Goal: Task Accomplishment & Management: Use online tool/utility

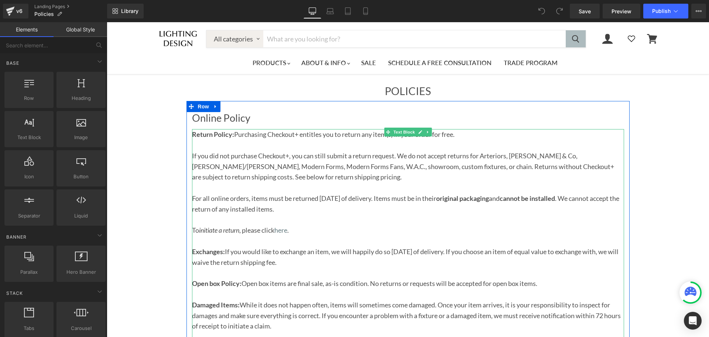
click at [350, 177] on p "If you did not purchase Checkout+, you can still submit a return request. We do…" at bounding box center [408, 166] width 432 height 32
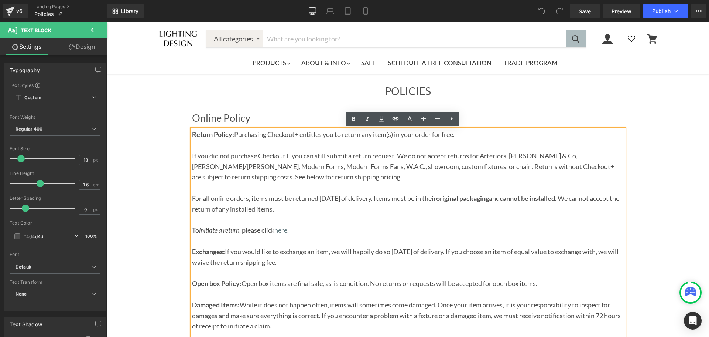
click at [289, 195] on p "For all online orders, items must be returned [DATE] of delivery. Items must be…" at bounding box center [408, 203] width 432 height 21
click at [288, 210] on p "For all online orders, items must be returned [DATE] of delivery. Items must be…" at bounding box center [408, 203] width 432 height 21
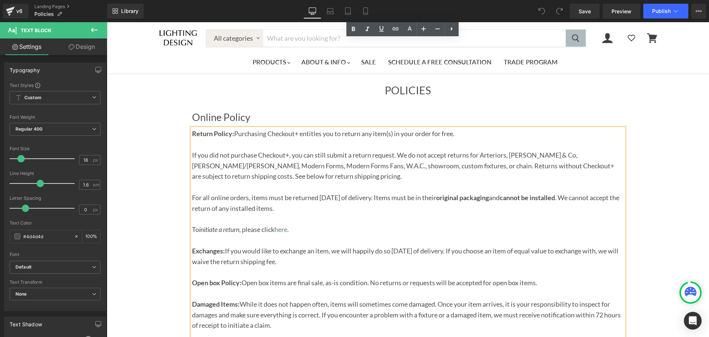
scroll to position [193, 0]
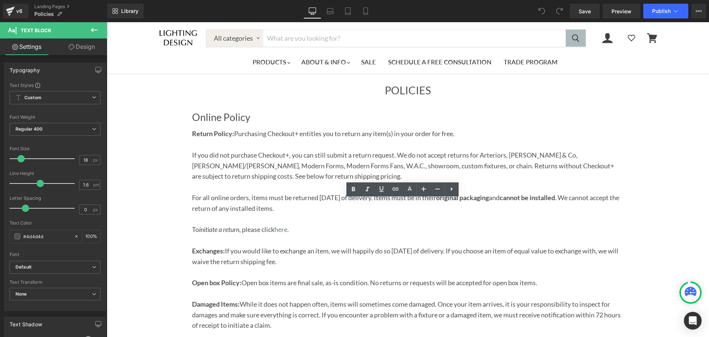
scroll to position [296, 0]
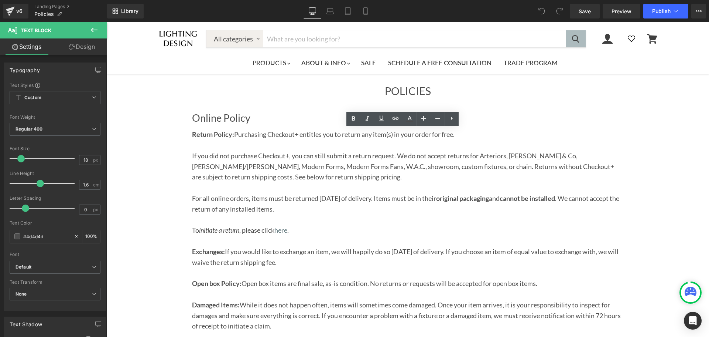
scroll to position [368, 0]
drag, startPoint x: 517, startPoint y: 188, endPoint x: 230, endPoint y: 134, distance: 292.8
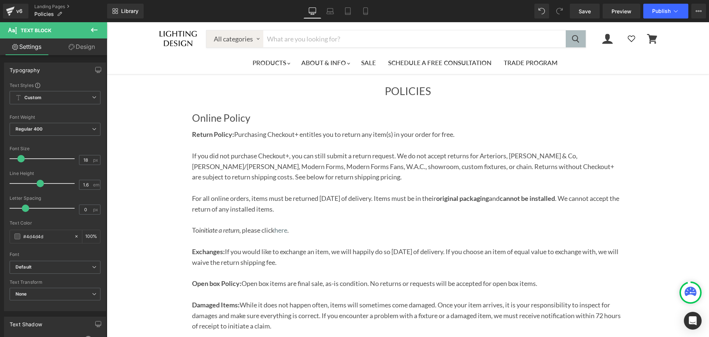
scroll to position [36, 0]
click at [268, 151] on span "If you did not purchase Checkout+, you can still submit a return request. We do…" at bounding box center [403, 166] width 422 height 30
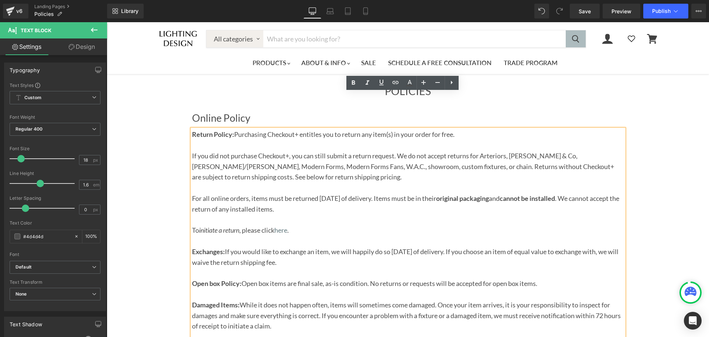
drag, startPoint x: 339, startPoint y: 144, endPoint x: 231, endPoint y: 99, distance: 116.9
click at [231, 129] on div "Return Policy: Purchasing Checkout+ entitles you to return any item(s) in your …" at bounding box center [408, 299] width 432 height 341
copy div "Purchasing Checkout+ entitles you to return any item(s) in your order for free.…"
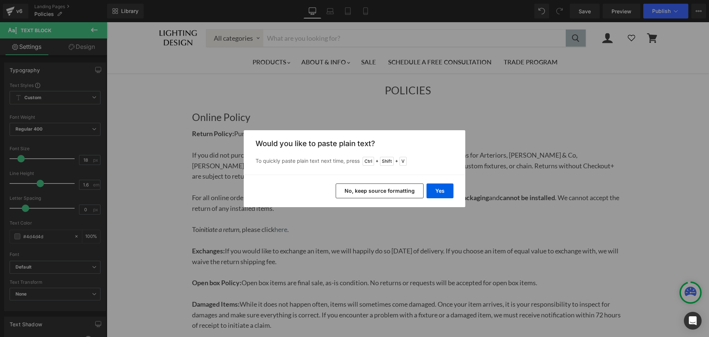
click at [401, 193] on button "No, keep source formatting" at bounding box center [380, 190] width 88 height 15
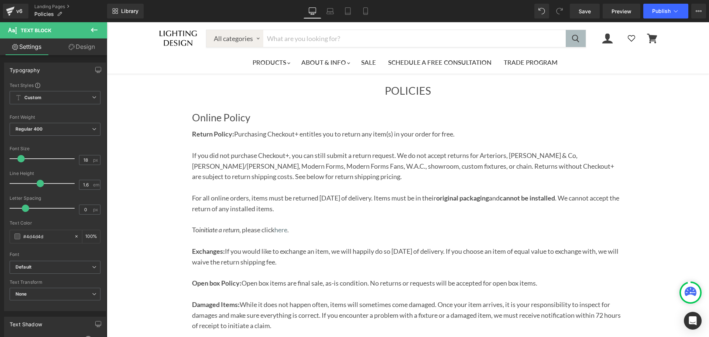
scroll to position [296, 0]
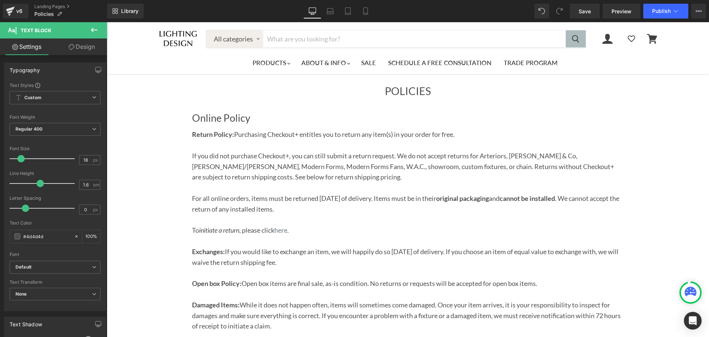
scroll to position [0, 0]
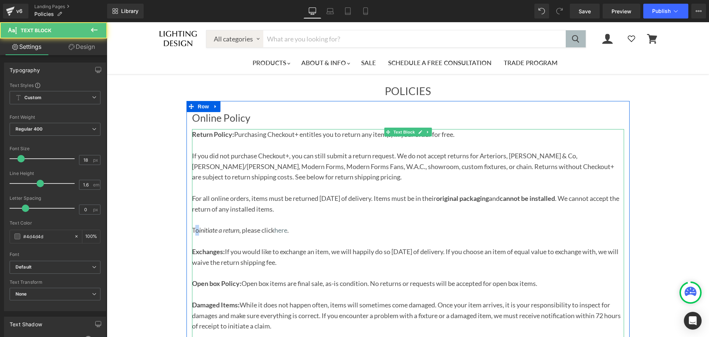
drag, startPoint x: 191, startPoint y: 231, endPoint x: 198, endPoint y: 232, distance: 7.4
click at [197, 232] on p "To initiate a return , please click here ." at bounding box center [408, 230] width 432 height 11
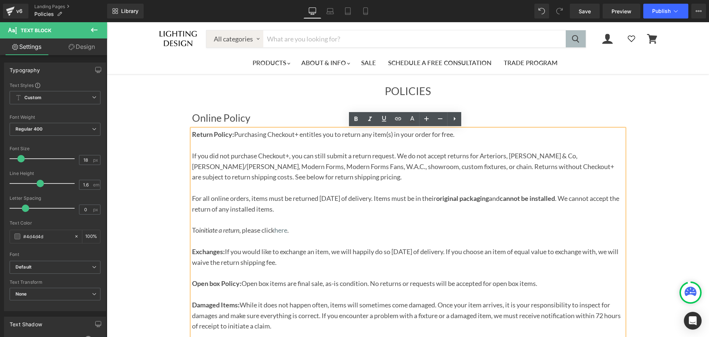
click at [247, 232] on p "To initiate a return , please click here ." at bounding box center [408, 230] width 432 height 11
drag, startPoint x: 275, startPoint y: 231, endPoint x: 191, endPoint y: 230, distance: 84.6
click at [192, 230] on p "To initiate a return , please click here ." at bounding box center [408, 230] width 432 height 11
copy p "To initiate a return , please click"
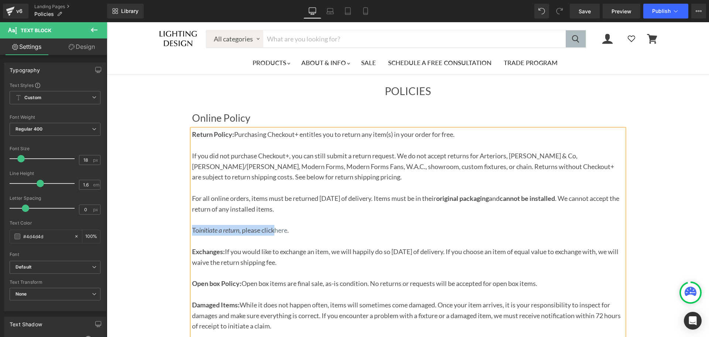
scroll to position [369, 0]
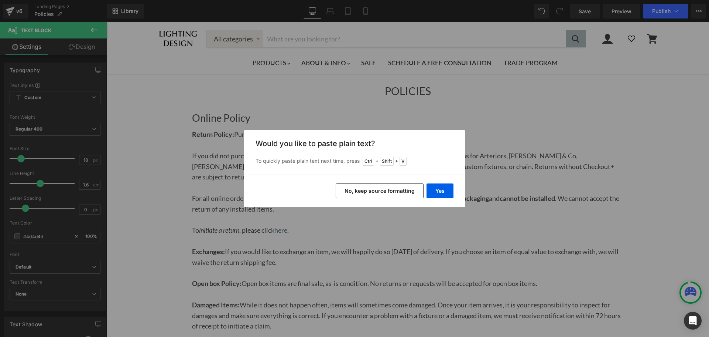
click at [403, 192] on button "No, keep source formatting" at bounding box center [380, 190] width 88 height 15
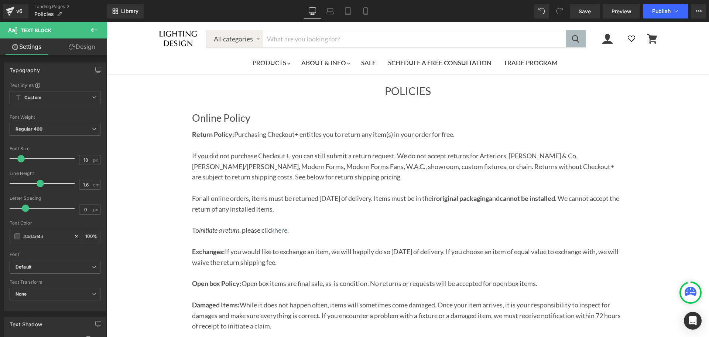
scroll to position [443, 0]
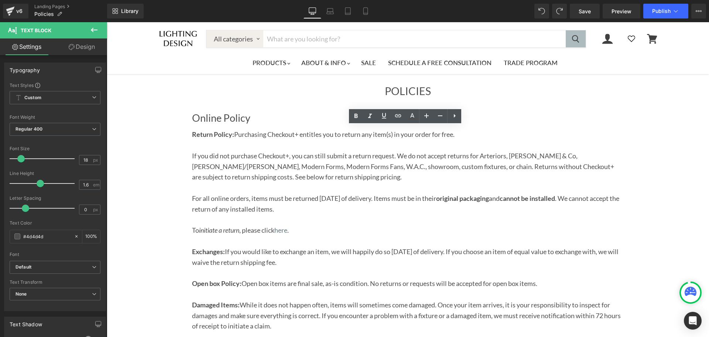
scroll to position [369, 0]
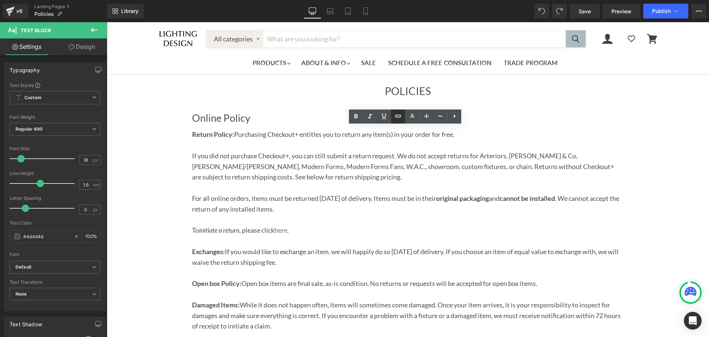
click at [398, 119] on icon at bounding box center [398, 116] width 9 height 9
click at [325, 218] on input "text" at bounding box center [306, 211] width 114 height 18
paste input "[URL][PERSON_NAME][DOMAIN_NAME]"
type input "[URL][PERSON_NAME][DOMAIN_NAME]"
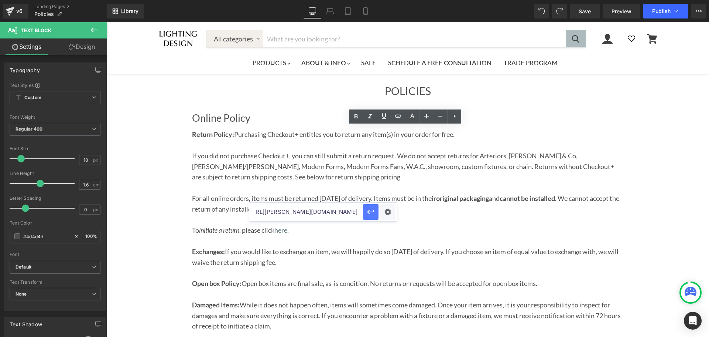
click at [371, 214] on icon "button" at bounding box center [370, 211] width 9 height 9
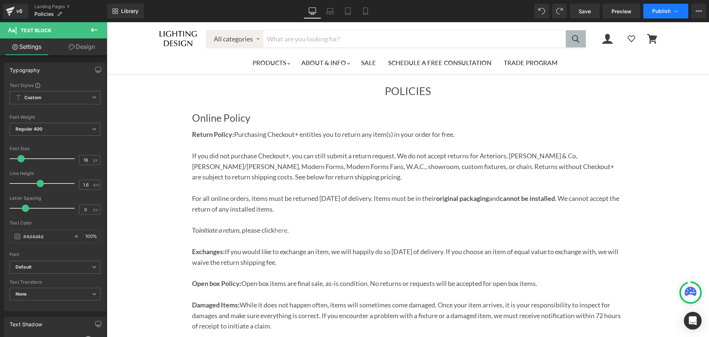
click at [655, 16] on button "Publish" at bounding box center [665, 11] width 45 height 15
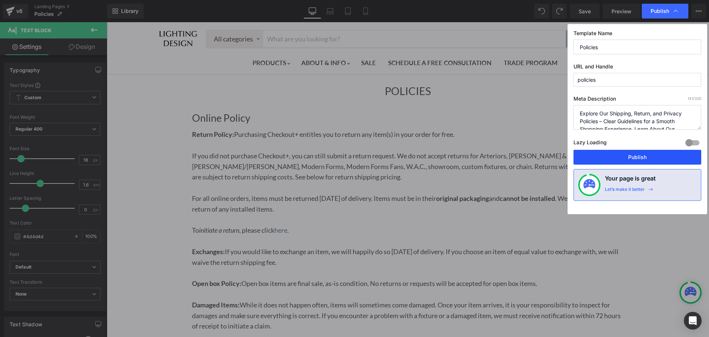
click at [625, 153] on button "Publish" at bounding box center [638, 157] width 128 height 15
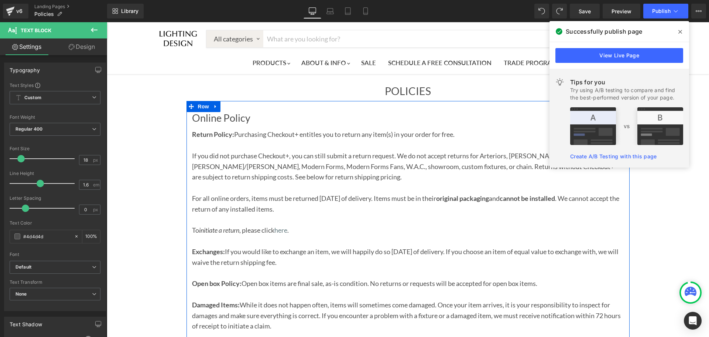
click at [192, 120] on h2 "Online Policy" at bounding box center [408, 117] width 432 height 11
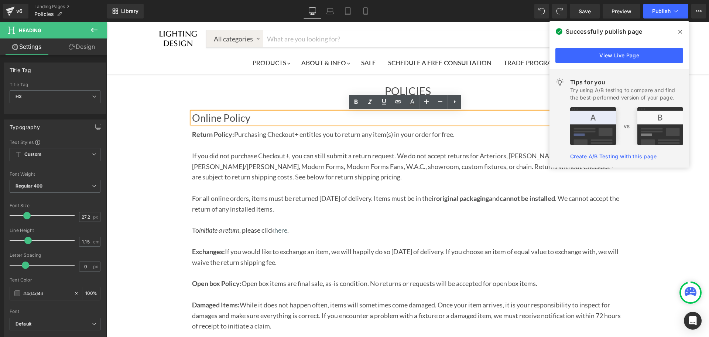
click at [192, 120] on h2 "Online Policy" at bounding box center [408, 117] width 432 height 11
click at [266, 144] on p "Main content" at bounding box center [408, 145] width 432 height 11
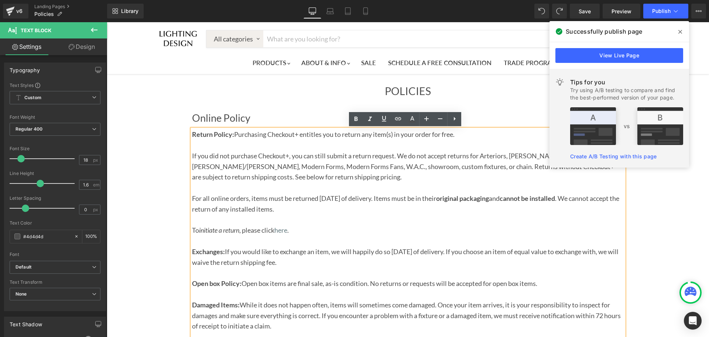
click at [678, 34] on span at bounding box center [680, 32] width 12 height 12
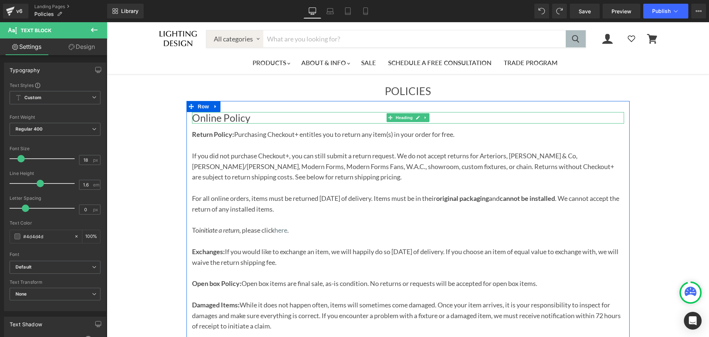
click at [259, 117] on h2 "Online Policy" at bounding box center [408, 117] width 432 height 11
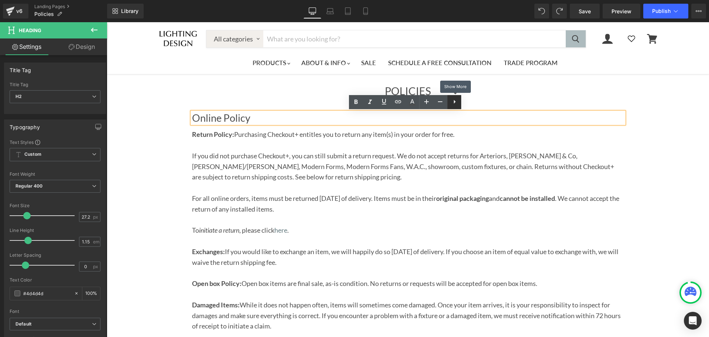
click at [452, 106] on icon at bounding box center [454, 101] width 9 height 9
click at [472, 105] on icon at bounding box center [468, 101] width 9 height 9
click at [473, 116] on h2 "Online Policy" at bounding box center [408, 117] width 432 height 11
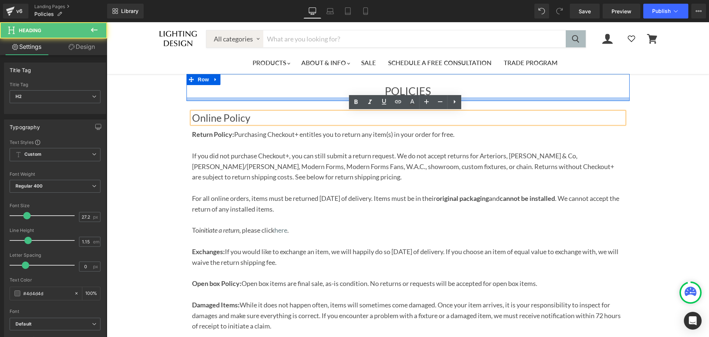
click at [521, 100] on div "Main content" at bounding box center [408, 99] width 443 height 4
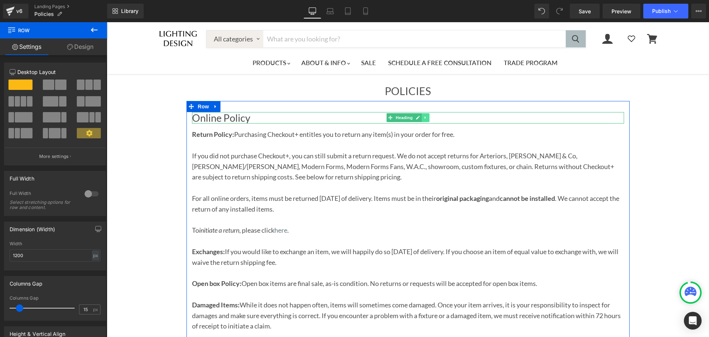
click at [422, 119] on link "Main content" at bounding box center [426, 117] width 8 height 9
click at [420, 117] on icon "Main content" at bounding box center [422, 118] width 4 height 4
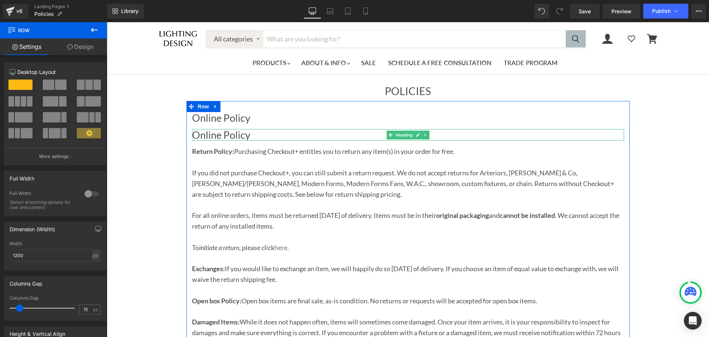
click at [242, 135] on span "Online Policy" at bounding box center [221, 135] width 58 height 12
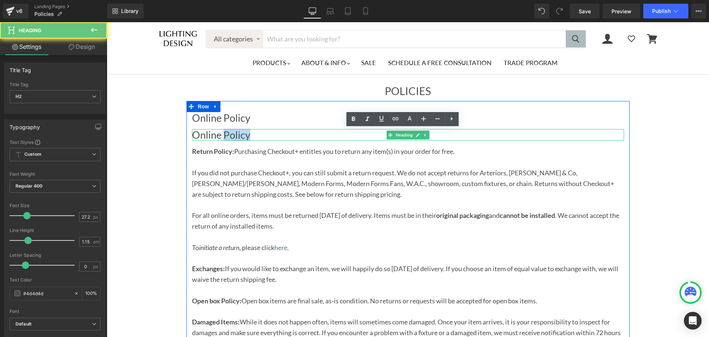
click at [242, 135] on span "Online Policy" at bounding box center [221, 135] width 58 height 12
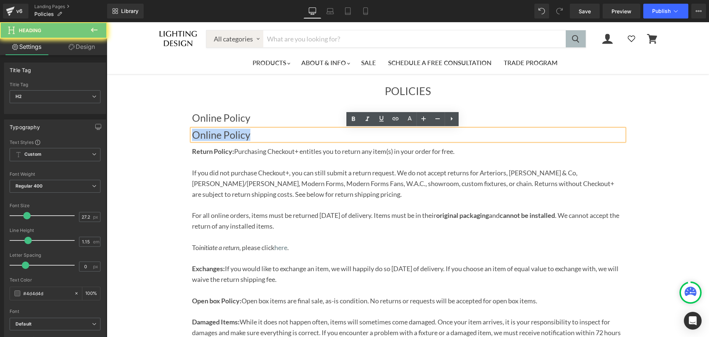
click at [242, 135] on span "Online Policy" at bounding box center [221, 135] width 58 height 12
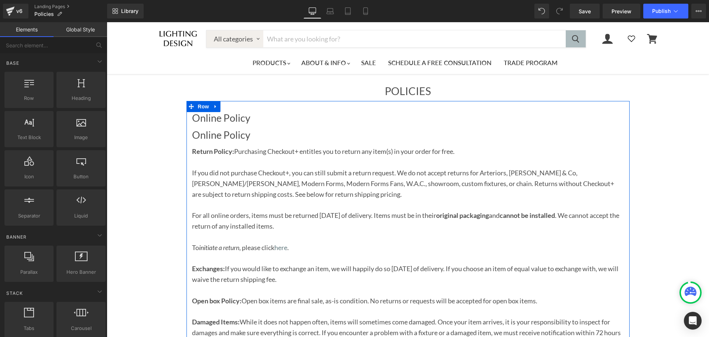
click at [107, 22] on div "Main content" at bounding box center [107, 22] width 0 height 0
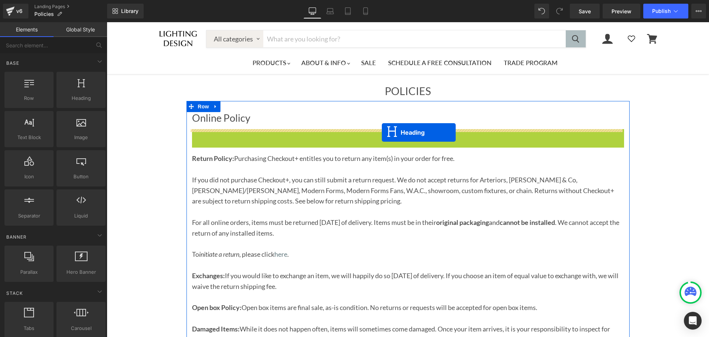
drag, startPoint x: 385, startPoint y: 135, endPoint x: 382, endPoint y: 132, distance: 4.2
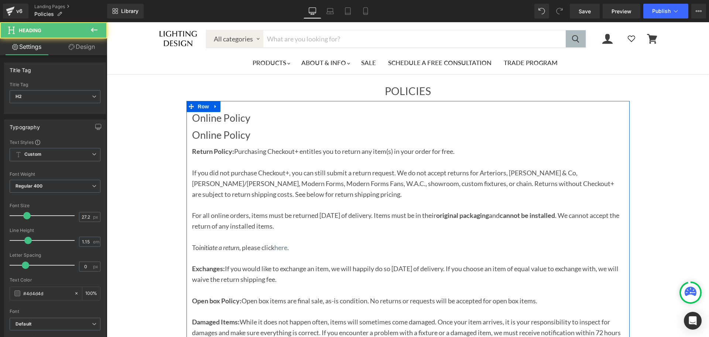
click at [107, 22] on div "Main content" at bounding box center [107, 22] width 0 height 0
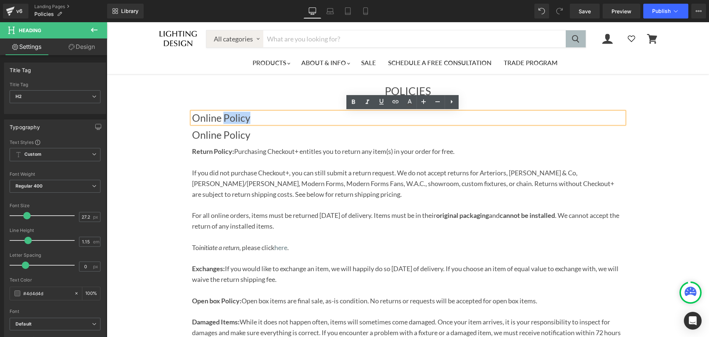
click at [219, 122] on span "Online Policy" at bounding box center [221, 118] width 58 height 12
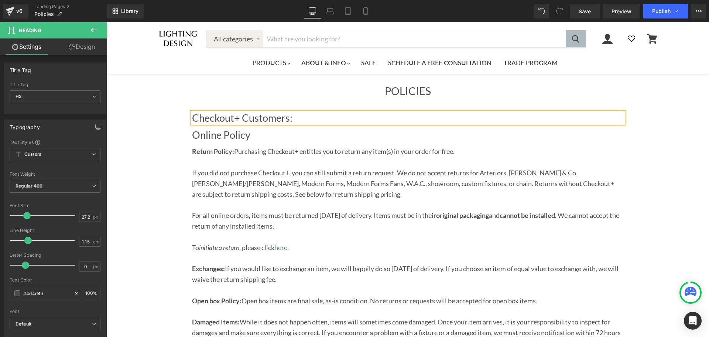
click at [259, 152] on span "Purchasing Checkout+ entitles you to return any item(s) in your order for free." at bounding box center [344, 151] width 221 height 8
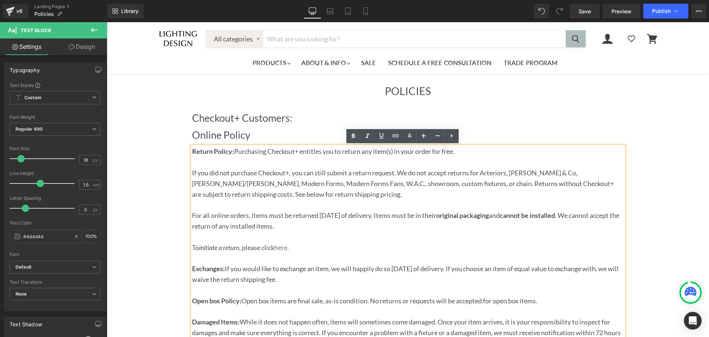
click at [386, 165] on p "Main content" at bounding box center [408, 162] width 432 height 11
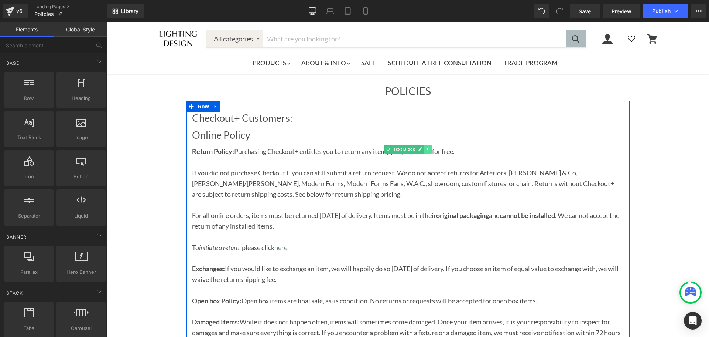
click at [426, 150] on icon "Main content" at bounding box center [428, 149] width 4 height 4
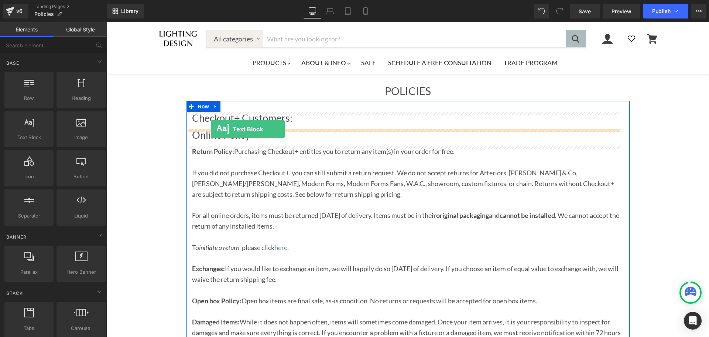
drag, startPoint x: 139, startPoint y: 151, endPoint x: 211, endPoint y: 129, distance: 75.4
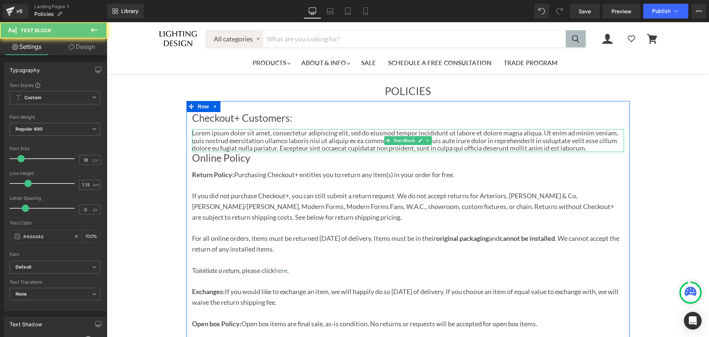
click at [239, 142] on p "Lorem ipsum dolor sit amet, consectetur adipiscing elit, sed do eiusmod tempor …" at bounding box center [408, 140] width 432 height 23
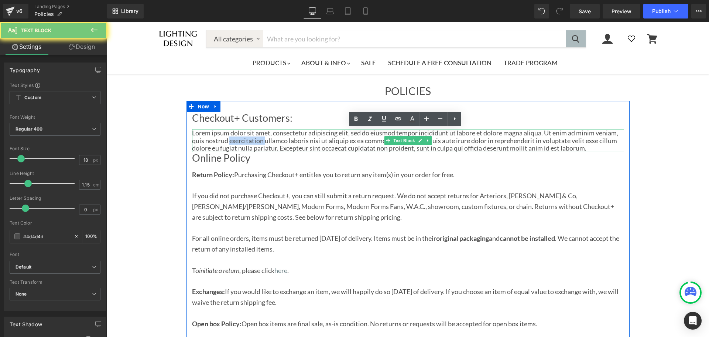
click at [239, 142] on p "Lorem ipsum dolor sit amet, consectetur adipiscing elit, sed do eiusmod tempor …" at bounding box center [408, 140] width 432 height 23
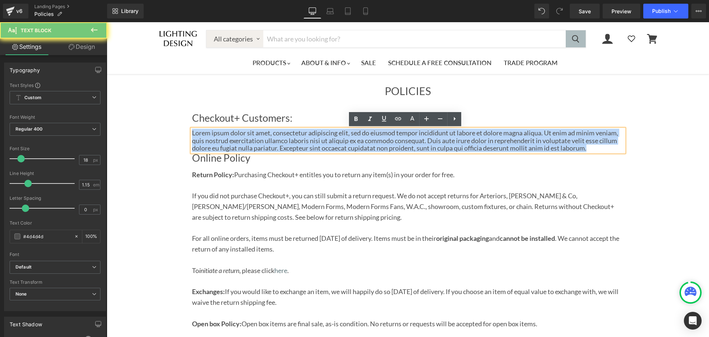
click at [239, 142] on p "Lorem ipsum dolor sit amet, consectetur adipiscing elit, sed do eiusmod tempor …" at bounding box center [408, 140] width 432 height 23
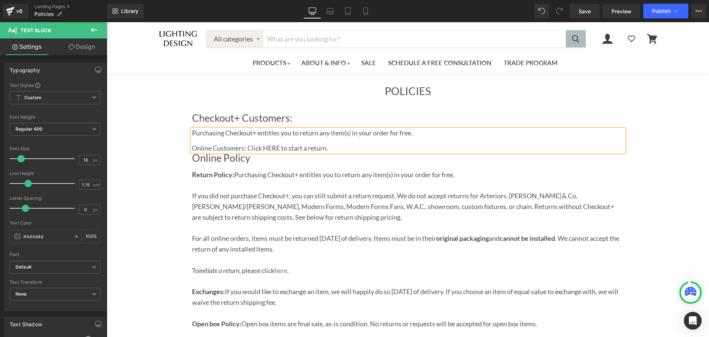
click at [479, 130] on p "Purchasing Checkout+ entitles you to return any item(s) in your order for free." at bounding box center [408, 133] width 432 height 8
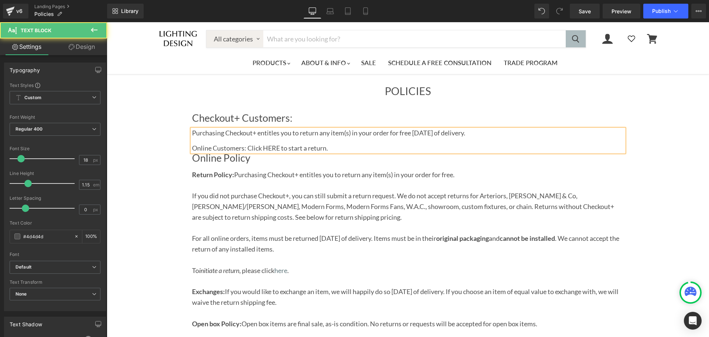
click at [340, 139] on p "Main content" at bounding box center [408, 141] width 432 height 8
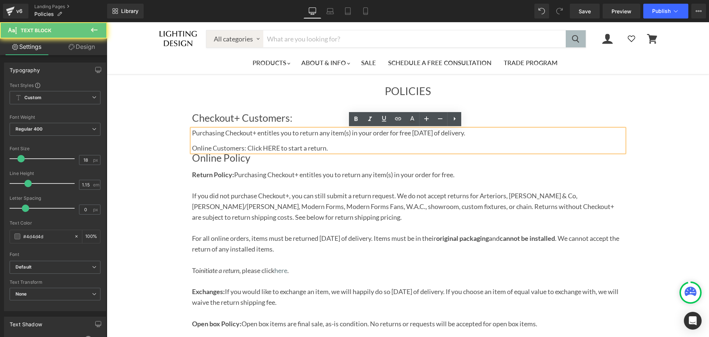
click at [342, 146] on p "Online Customers: Click HERE to start a return." at bounding box center [408, 148] width 432 height 8
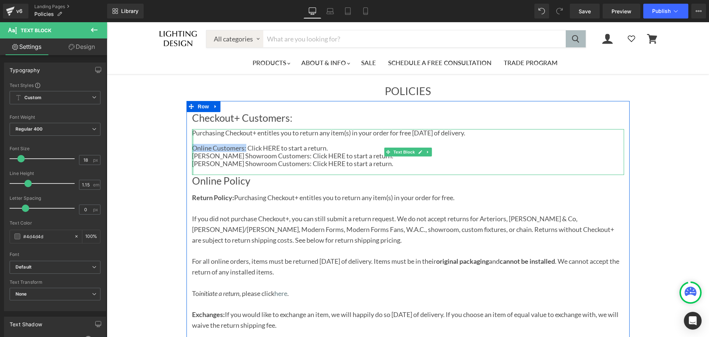
drag, startPoint x: 243, startPoint y: 149, endPoint x: 189, endPoint y: 147, distance: 54.0
click at [192, 147] on div "Purchasing Checkout+ entitles you to return any item(s) in your order for free …" at bounding box center [408, 152] width 432 height 46
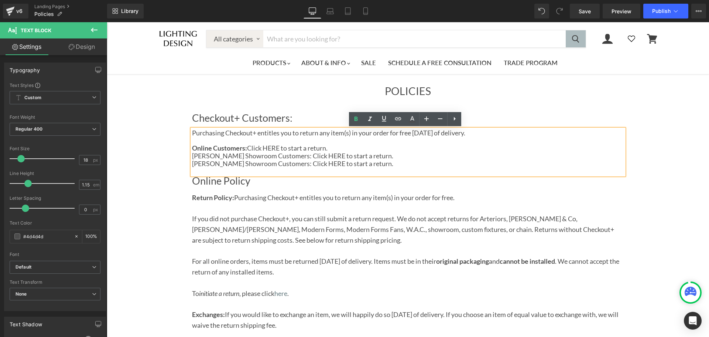
click at [243, 153] on p "[PERSON_NAME] Showroom Customers: Click HERE to start a return." at bounding box center [408, 156] width 432 height 8
drag, startPoint x: 277, startPoint y: 157, endPoint x: 189, endPoint y: 158, distance: 87.2
click at [192, 158] on p "[PERSON_NAME] Showroom Customers: Click HERE to start a return." at bounding box center [408, 156] width 432 height 8
click at [235, 161] on p "[PERSON_NAME] Showroom Customers: Click HERE to start a return." at bounding box center [408, 164] width 432 height 8
drag, startPoint x: 277, startPoint y: 164, endPoint x: 190, endPoint y: 165, distance: 86.8
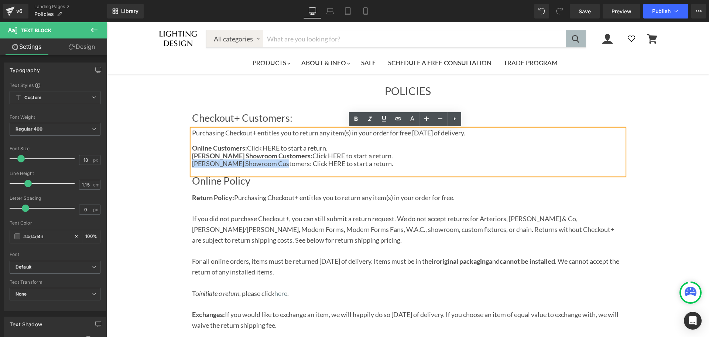
click at [192, 165] on p "[PERSON_NAME] Showroom Customers: Click HERE to start a return." at bounding box center [408, 164] width 432 height 8
click at [198, 167] on p "[PERSON_NAME] Showroom Customers: Click HERE to start a return." at bounding box center [408, 164] width 432 height 8
drag, startPoint x: 277, startPoint y: 164, endPoint x: 189, endPoint y: 163, distance: 87.2
click at [192, 163] on p "[PERSON_NAME] Showroom Customers: Click HERE to start a return." at bounding box center [408, 164] width 432 height 8
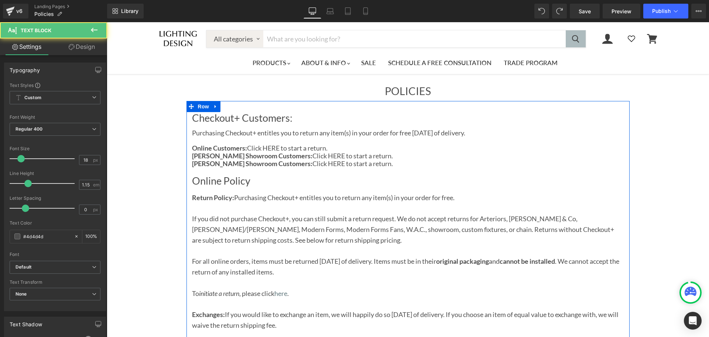
click at [308, 166] on p "[PERSON_NAME] Showroom Customers: Click HERE to start a return." at bounding box center [408, 164] width 432 height 8
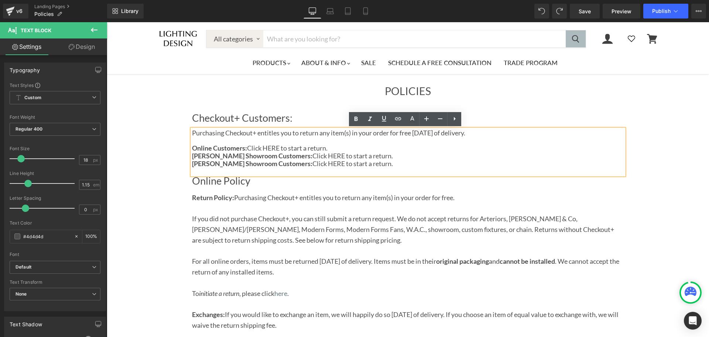
click at [303, 156] on p "[PERSON_NAME] Showroom Customers: Click HERE to start a return." at bounding box center [408, 156] width 432 height 8
click at [402, 117] on icon at bounding box center [398, 118] width 9 height 9
click at [338, 177] on input "text" at bounding box center [326, 172] width 114 height 18
paste input "[URL][PERSON_NAME][DOMAIN_NAME]"
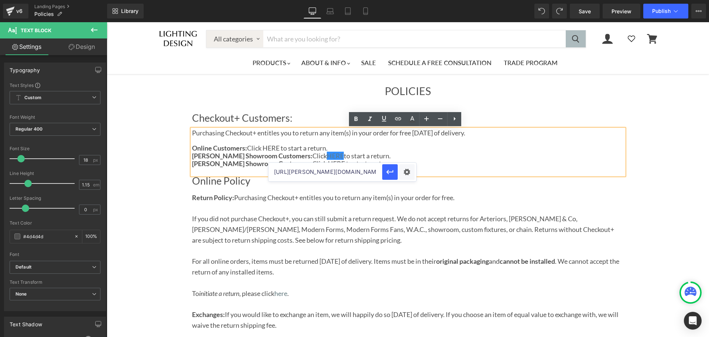
scroll to position [0, 209]
click at [386, 173] on icon "button" at bounding box center [390, 171] width 9 height 9
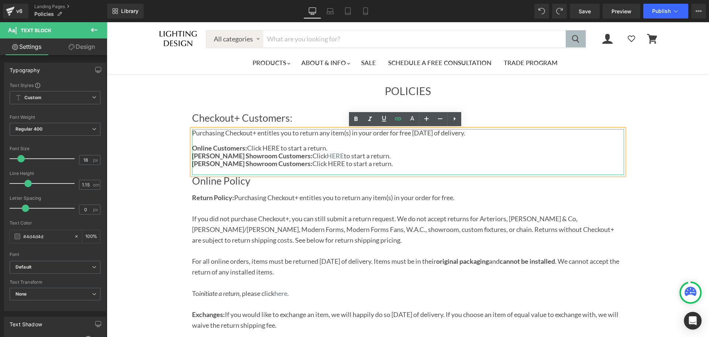
click at [369, 160] on p "[PERSON_NAME] Showroom Customers: Click HERE to start a return." at bounding box center [408, 164] width 432 height 8
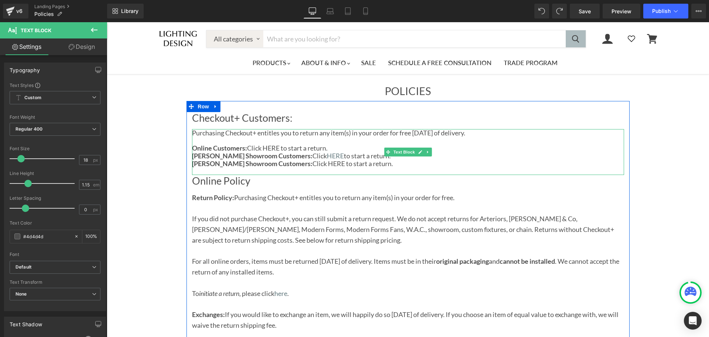
click at [269, 147] on p "Online Customers: Click HERE to start a return." at bounding box center [408, 148] width 432 height 8
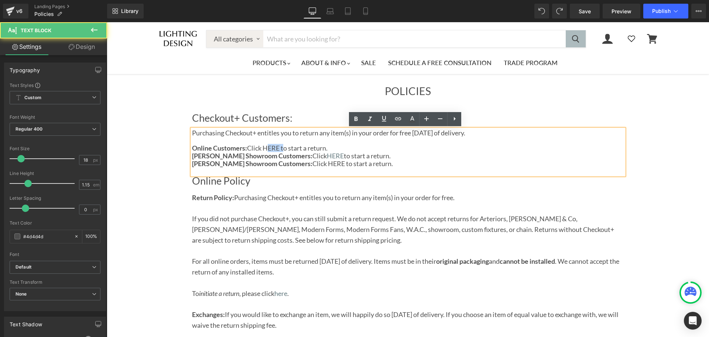
click at [269, 147] on p "Online Customers: Click HERE to start a return." at bounding box center [408, 148] width 432 height 8
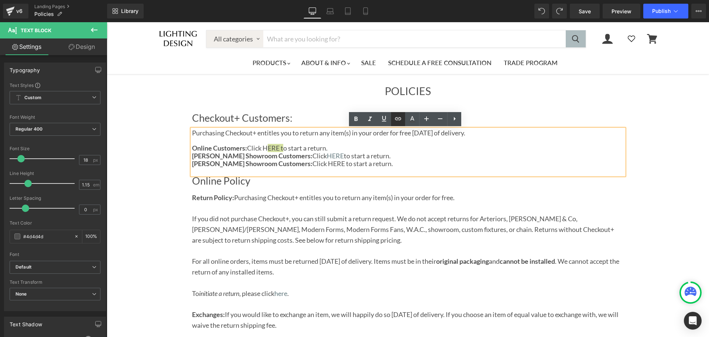
click at [396, 117] on icon at bounding box center [398, 118] width 9 height 9
click at [328, 163] on input "text" at bounding box center [291, 164] width 114 height 18
paste input "[URL][DOMAIN_NAME]"
type input "[URL][DOMAIN_NAME]"
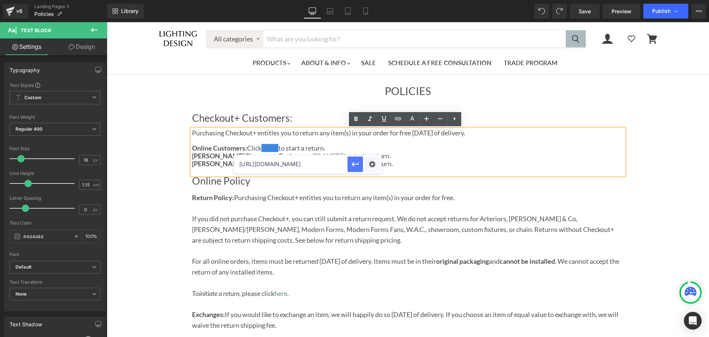
click at [356, 167] on icon "button" at bounding box center [355, 164] width 9 height 9
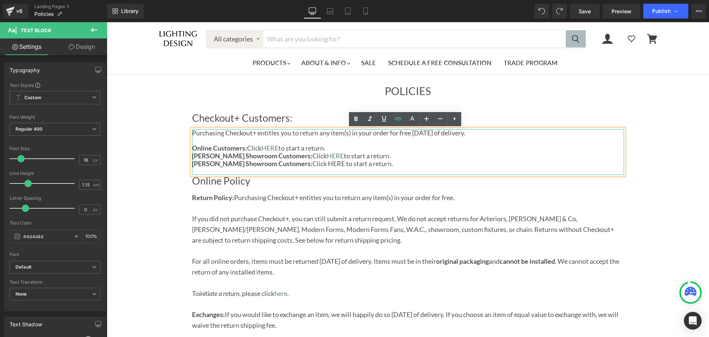
click at [448, 149] on p "Online Customers: Click HERE to start a return." at bounding box center [408, 148] width 432 height 8
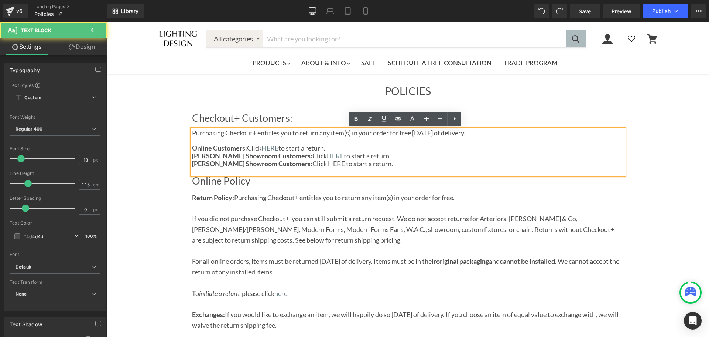
click at [256, 184] on h2 "Online Policy" at bounding box center [408, 180] width 432 height 11
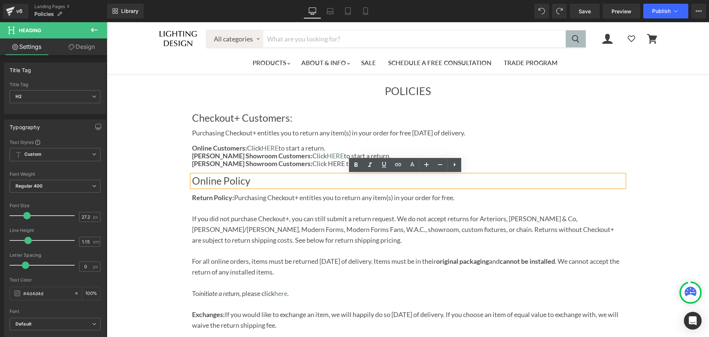
click at [313, 225] on span "If you did not purchase Checkout+, you can still submit a return request. We do…" at bounding box center [403, 229] width 422 height 30
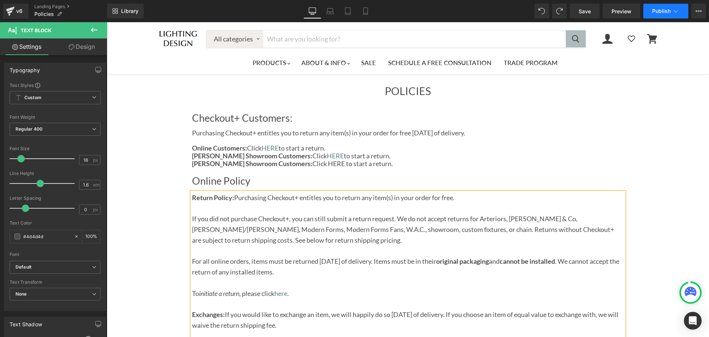
click at [656, 18] on button "Publish" at bounding box center [665, 11] width 45 height 15
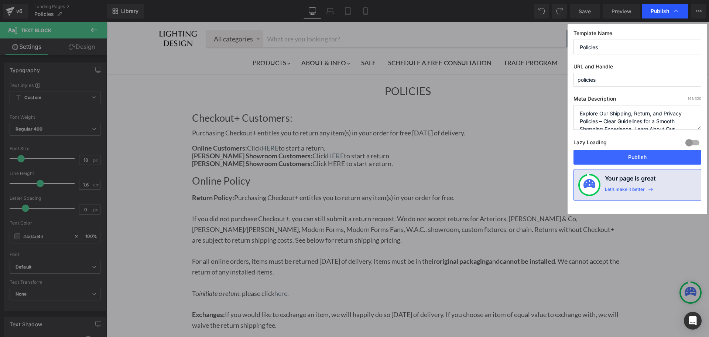
click at [654, 15] on div "Publish" at bounding box center [665, 11] width 47 height 15
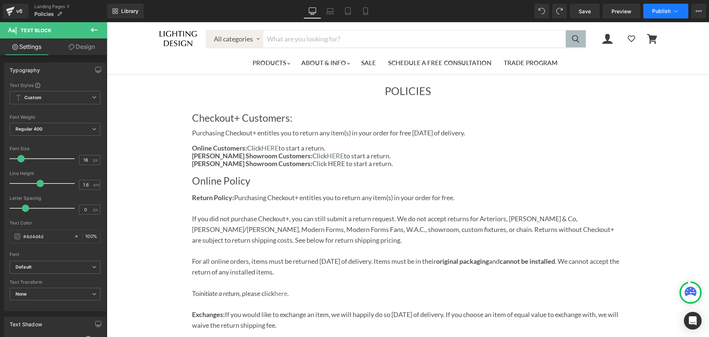
click at [656, 14] on button "Publish" at bounding box center [665, 11] width 45 height 15
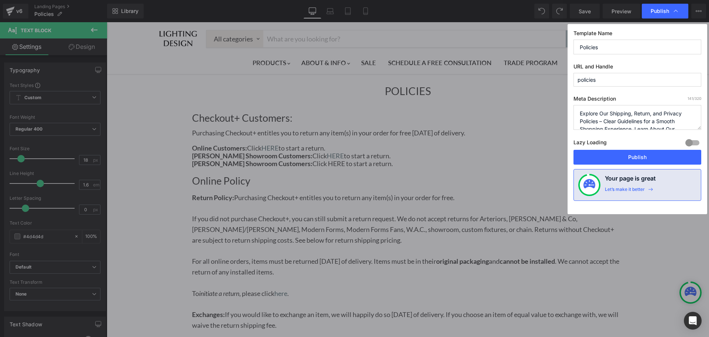
click at [604, 149] on label "Lazy Loading Build" at bounding box center [590, 143] width 33 height 12
click at [607, 153] on button "Publish" at bounding box center [638, 157] width 128 height 15
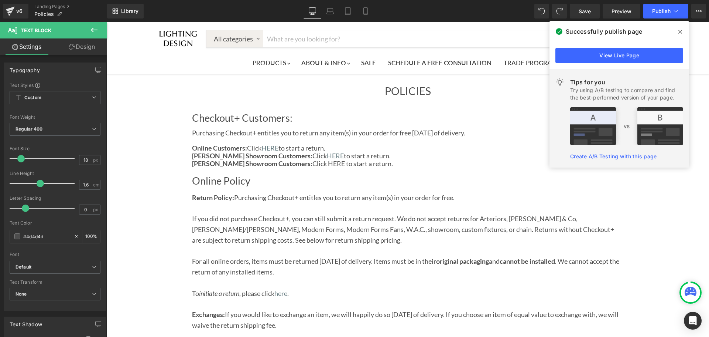
click at [581, 65] on div "View Live Page" at bounding box center [620, 55] width 140 height 27
click at [581, 58] on link "View Live Page" at bounding box center [620, 55] width 128 height 15
